Goal: Task Accomplishment & Management: Use online tool/utility

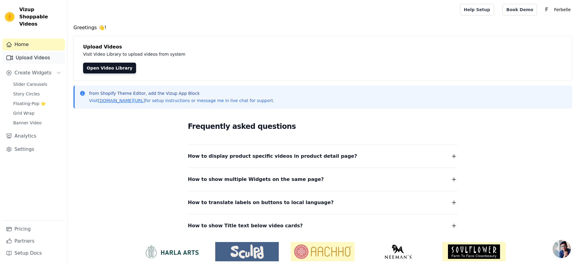
click at [32, 56] on link "Upload Videos" at bounding box center [33, 58] width 62 height 12
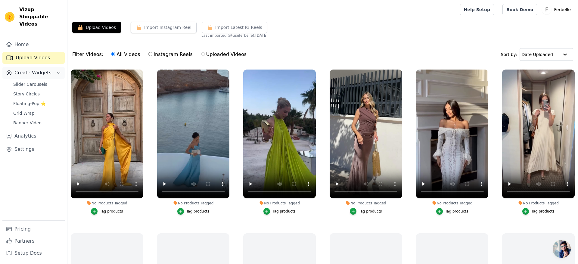
click at [38, 69] on span "Create Widgets" at bounding box center [32, 72] width 37 height 7
click at [49, 52] on link "Upload Videos" at bounding box center [33, 58] width 62 height 12
click at [48, 80] on link "Slider Carousels" at bounding box center [37, 84] width 55 height 8
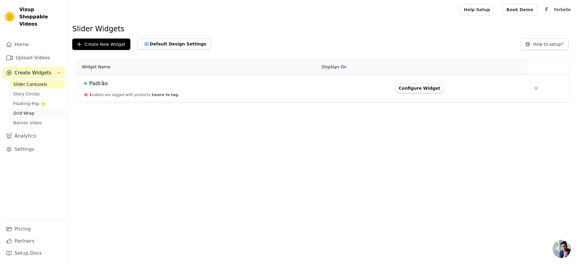
click at [12, 109] on link "Grid Wrap" at bounding box center [37, 113] width 55 height 8
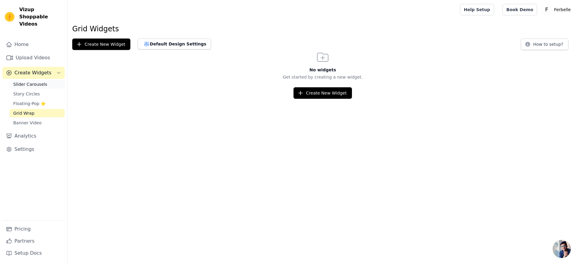
click at [50, 80] on link "Slider Carousels" at bounding box center [37, 84] width 55 height 8
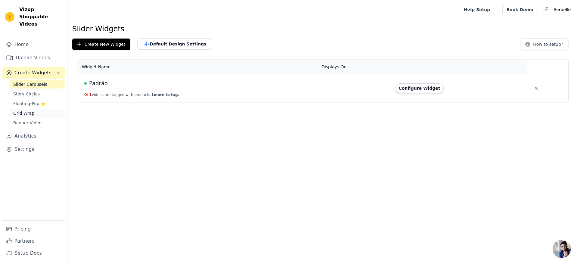
click at [38, 109] on link "Grid Wrap" at bounding box center [37, 113] width 55 height 8
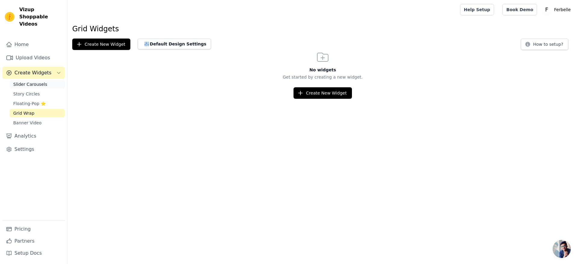
click at [34, 81] on span "Slider Carousels" at bounding box center [30, 84] width 34 height 6
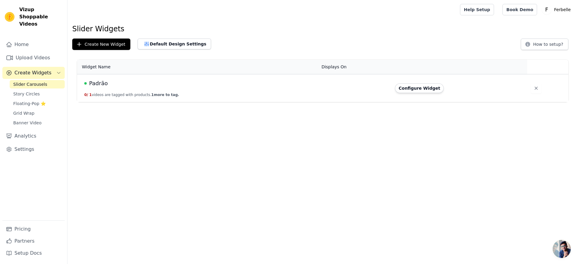
click at [441, 91] on div "Configure Widget" at bounding box center [457, 88] width 125 height 10
click at [437, 90] on button "Configure Widget" at bounding box center [419, 88] width 49 height 10
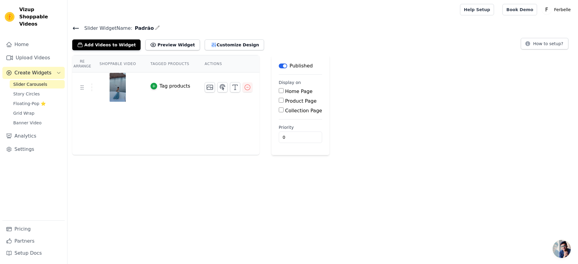
click at [302, 103] on label "Product Page" at bounding box center [301, 101] width 32 height 6
click at [283, 103] on input "Product Page" at bounding box center [281, 100] width 5 height 5
checkbox input "true"
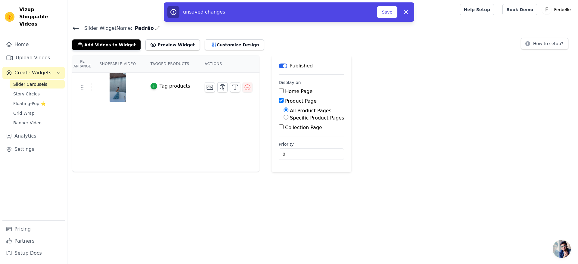
click at [404, 124] on div "Re Arrange Shoppable Video Tagged Products Actions Tag products Save Videos In …" at bounding box center [322, 113] width 510 height 117
click at [394, 13] on button "Save" at bounding box center [387, 11] width 20 height 11
click at [388, 11] on button "Save" at bounding box center [387, 11] width 20 height 11
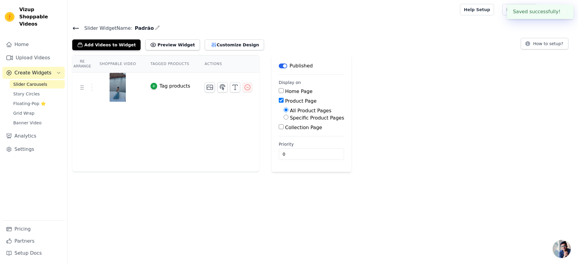
click at [405, 11] on div at bounding box center [262, 9] width 380 height 19
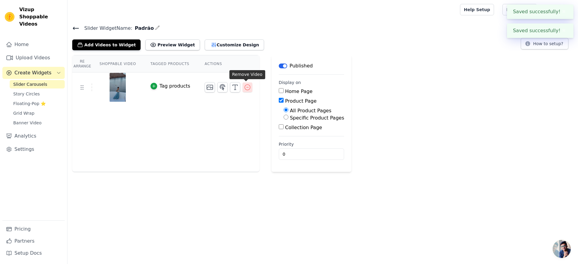
click at [243, 89] on button "button" at bounding box center [248, 87] width 10 height 10
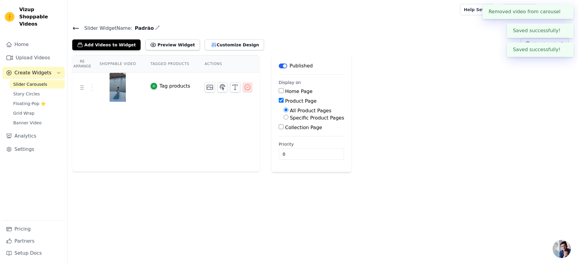
click at [247, 86] on icon "button" at bounding box center [247, 87] width 7 height 7
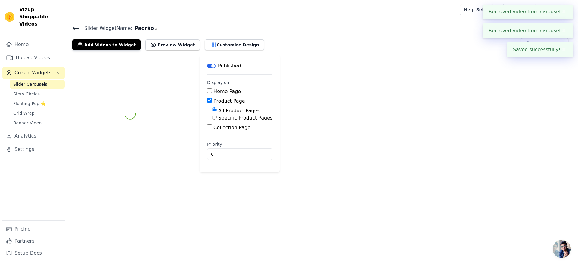
click at [144, 141] on div at bounding box center [130, 113] width 116 height 117
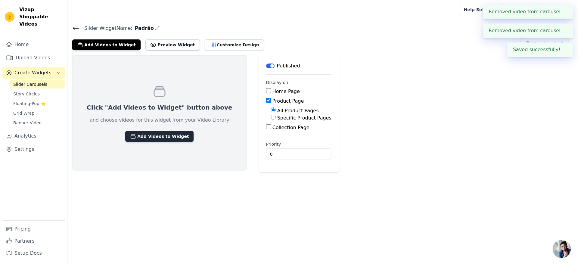
click at [144, 131] on button "Add Videos to Widget" at bounding box center [159, 136] width 68 height 11
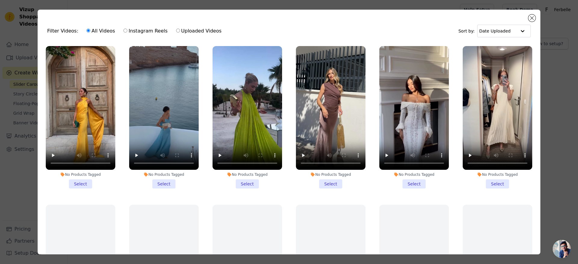
click at [567, 49] on div "Filter Videos: All Videos Instagram Reels Uploaded Videos Sort by: Date Uploade…" at bounding box center [289, 132] width 558 height 264
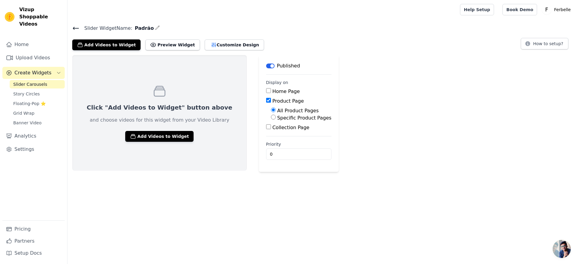
click at [74, 27] on icon at bounding box center [75, 28] width 7 height 7
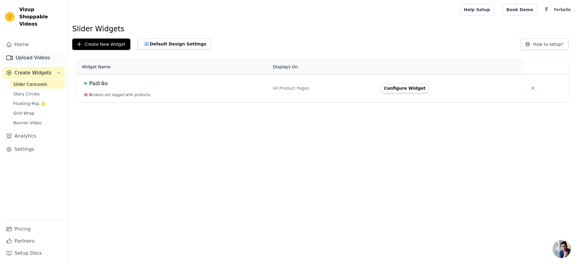
click at [37, 52] on link "Upload Videos" at bounding box center [33, 58] width 62 height 12
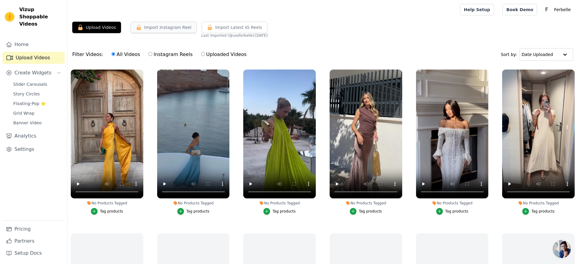
click at [160, 26] on button "Import Instagram Reel" at bounding box center [164, 27] width 66 height 11
click at [37, 53] on link "Upload Videos" at bounding box center [33, 58] width 62 height 12
click at [89, 32] on button "Upload Videos" at bounding box center [96, 27] width 49 height 11
click at [91, 28] on button "Upload Videos" at bounding box center [96, 27] width 49 height 11
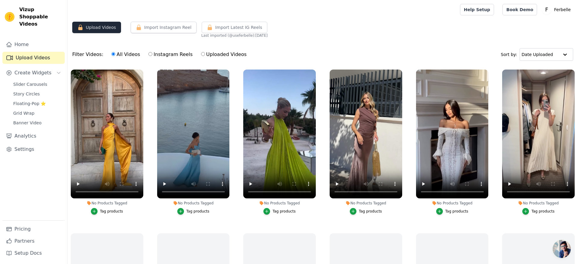
click at [91, 28] on button "Upload Videos" at bounding box center [96, 27] width 49 height 11
click at [555, 9] on p "Ferbelle" at bounding box center [562, 9] width 22 height 11
click at [437, 50] on div "Filter Videos: All Videos Instagram Reels Uploaded Videos Sort by: Date Uploaded" at bounding box center [322, 54] width 510 height 23
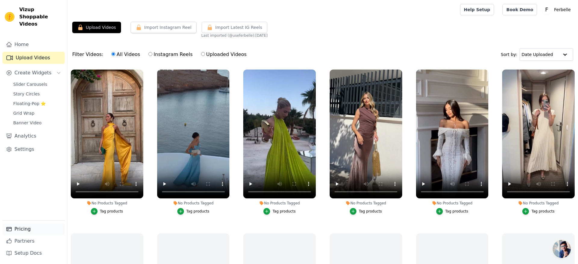
click at [19, 228] on link "Pricing" at bounding box center [33, 229] width 62 height 12
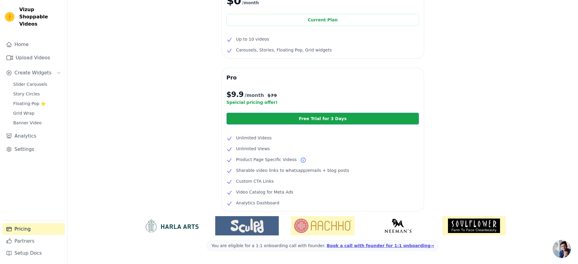
scroll to position [58, 0]
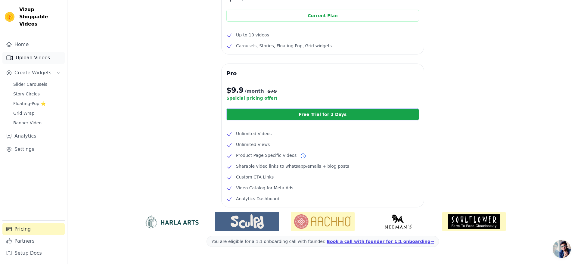
click at [34, 52] on link "Upload Videos" at bounding box center [33, 58] width 62 height 12
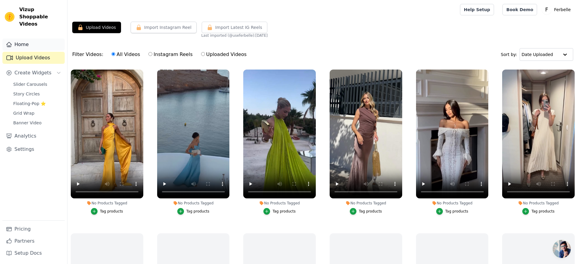
click at [31, 39] on link "Home" at bounding box center [33, 45] width 62 height 12
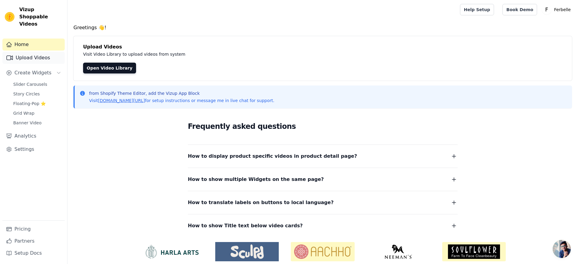
click at [40, 52] on link "Upload Videos" at bounding box center [33, 58] width 62 height 12
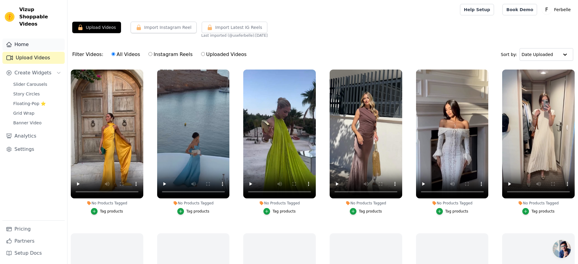
click at [43, 39] on link "Home" at bounding box center [33, 45] width 62 height 12
